Goal: Task Accomplishment & Management: Manage account settings

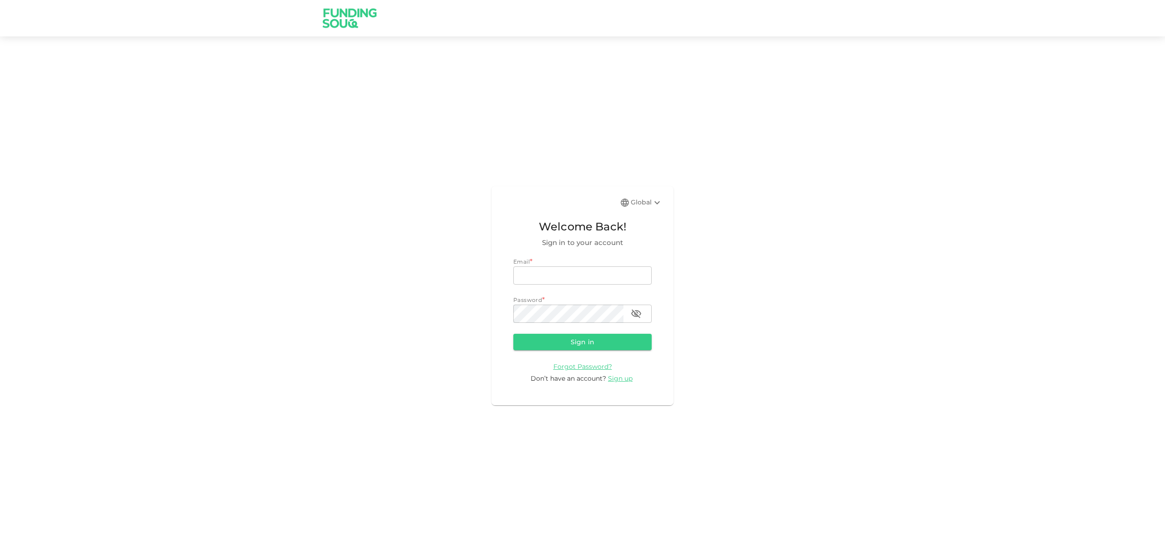
type input "qasimshah.99@gmail.com"
click at [535, 352] on form "Email * email qasimshah.99@gmail.com email Password * password password Sign in…" at bounding box center [582, 320] width 138 height 126
click at [537, 346] on button "Sign in" at bounding box center [582, 342] width 138 height 16
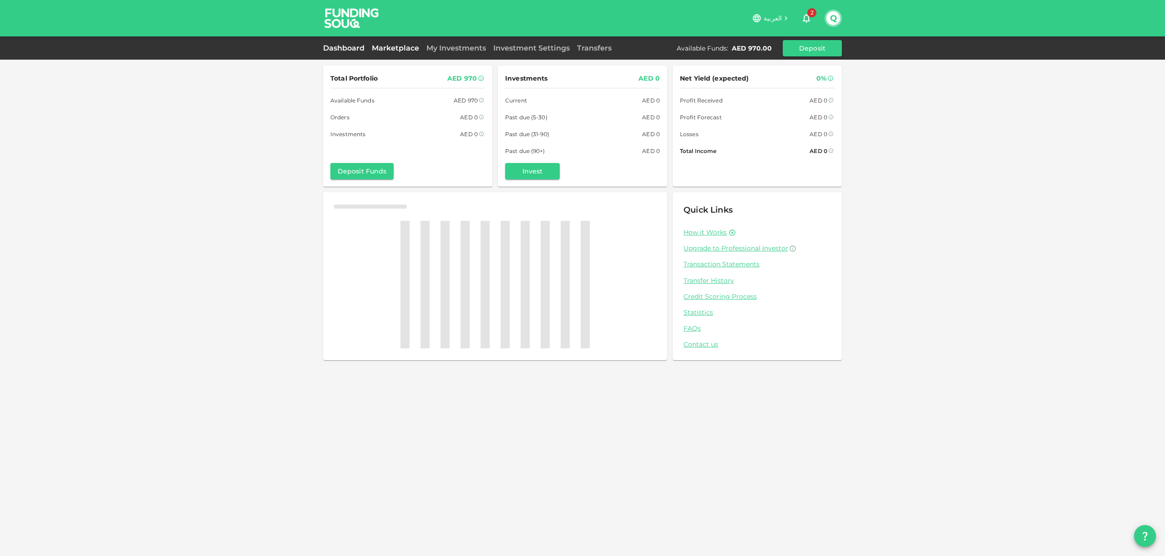
click at [394, 51] on link "Marketplace" at bounding box center [395, 48] width 55 height 9
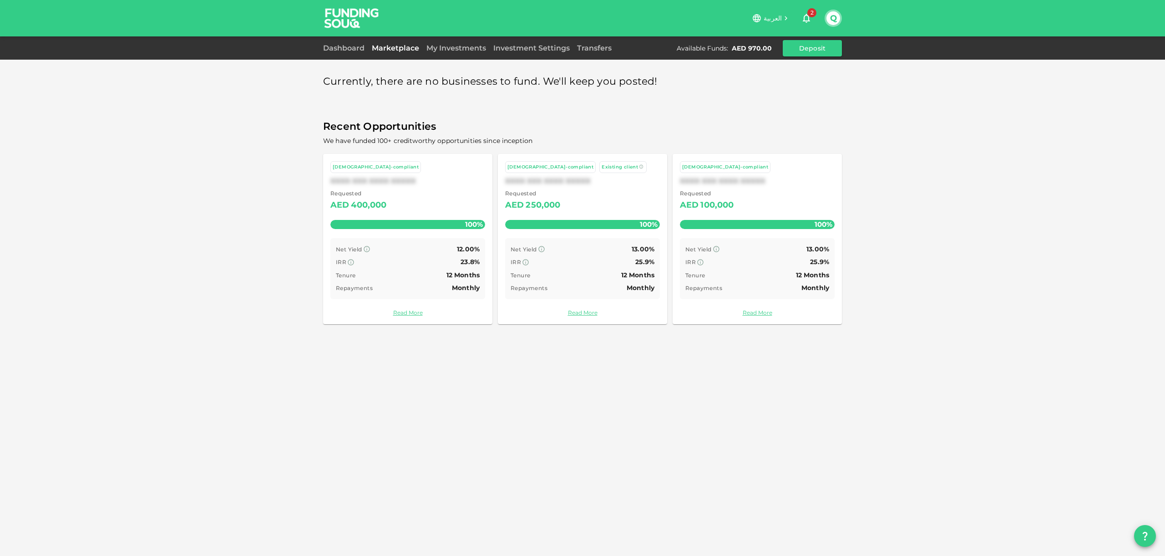
click at [379, 53] on div "Marketplace" at bounding box center [395, 48] width 55 height 11
click at [362, 52] on link "Dashboard" at bounding box center [345, 48] width 45 height 9
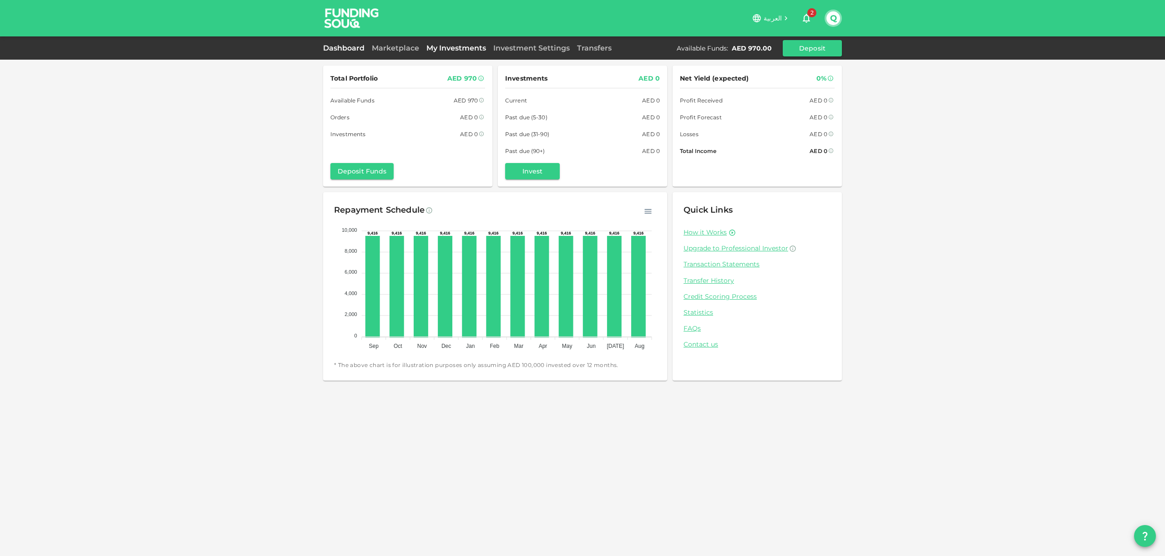
click at [457, 44] on link "My Investments" at bounding box center [456, 48] width 67 height 9
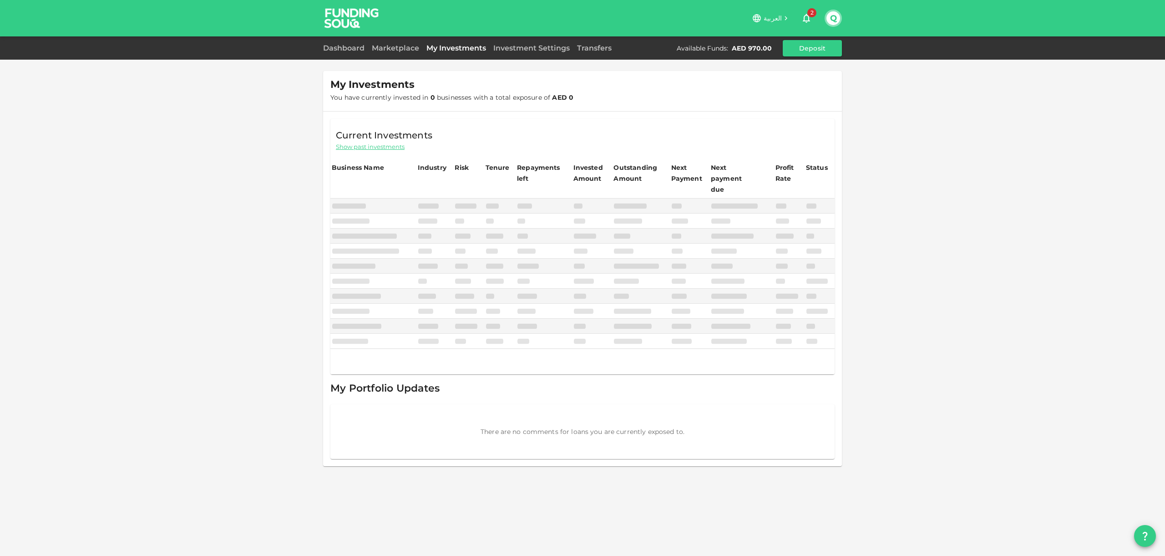
click at [522, 58] on div "Dashboard Marketplace My Investments Investment Settings Transfers Available Fu…" at bounding box center [582, 47] width 1165 height 23
click at [528, 51] on link "Investment Settings" at bounding box center [532, 48] width 84 height 9
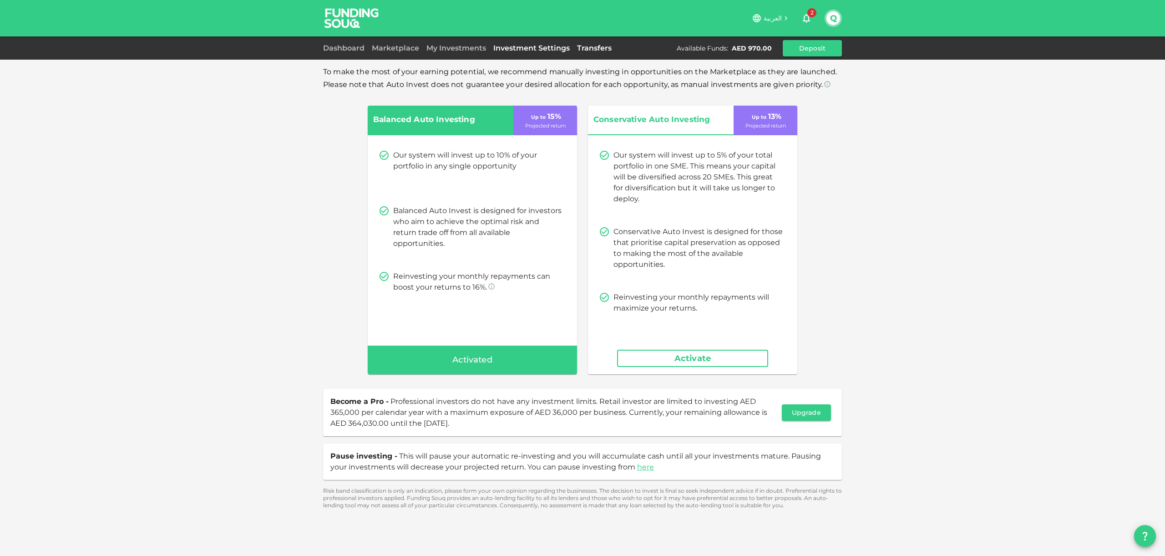
click at [597, 48] on link "Transfers" at bounding box center [595, 48] width 42 height 9
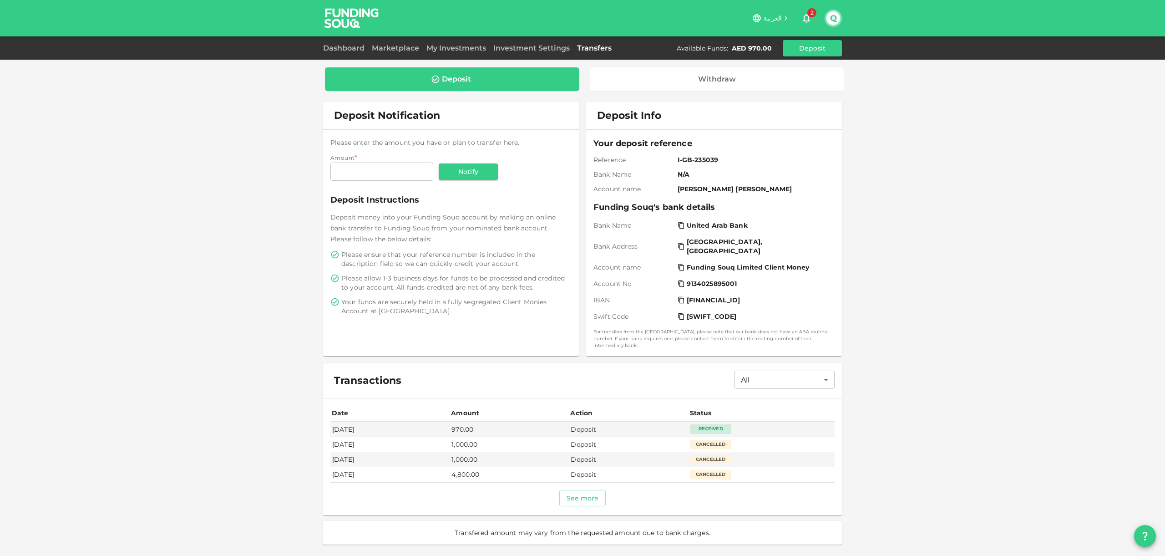
click at [986, 148] on div "Deposit Withdraw Deposit Notification Please enter the amount you have or plan …" at bounding box center [582, 278] width 1165 height 556
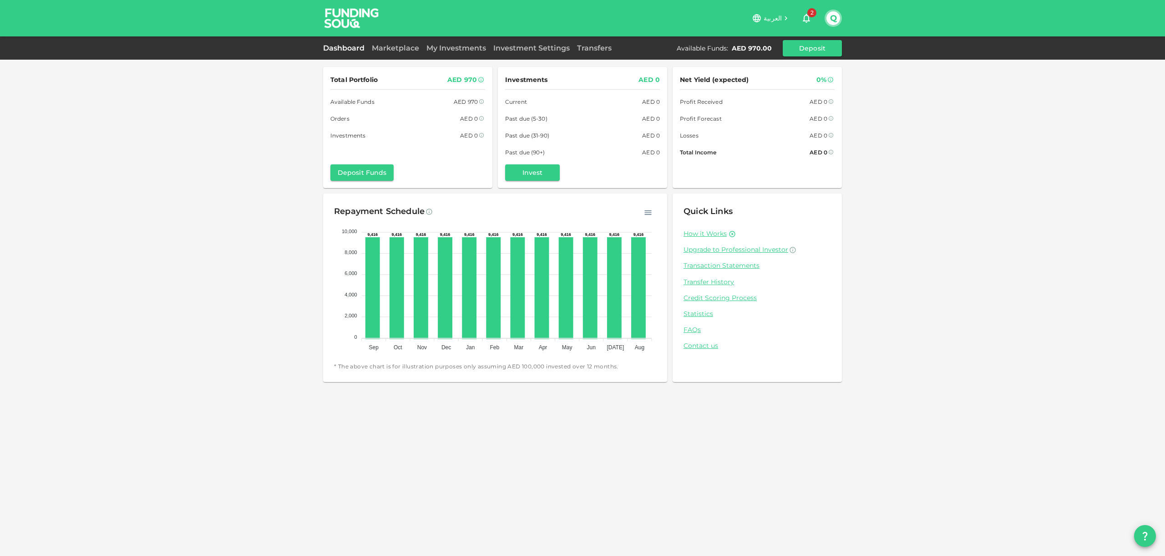
click at [388, 35] on div "العربية 2 Q" at bounding box center [582, 18] width 519 height 36
click at [390, 47] on link "Marketplace" at bounding box center [395, 48] width 55 height 9
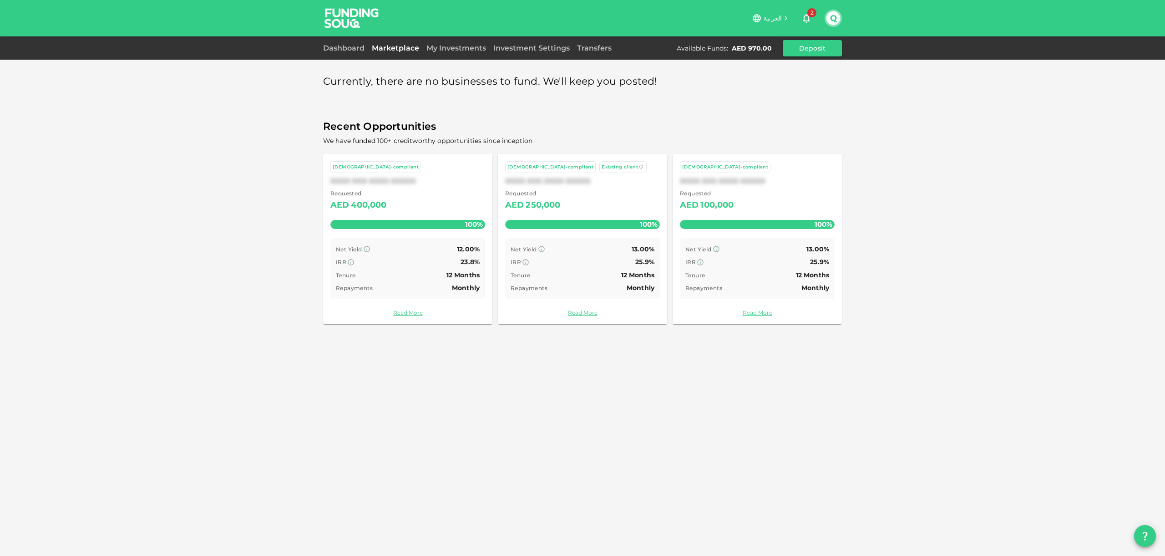
click at [946, 143] on div "Currently, there are no businesses to fund. We'll keep you posted! Recent Oppor…" at bounding box center [582, 278] width 1165 height 556
click at [500, 46] on link "Investment Settings" at bounding box center [532, 48] width 84 height 9
